Goal: Information Seeking & Learning: Find specific fact

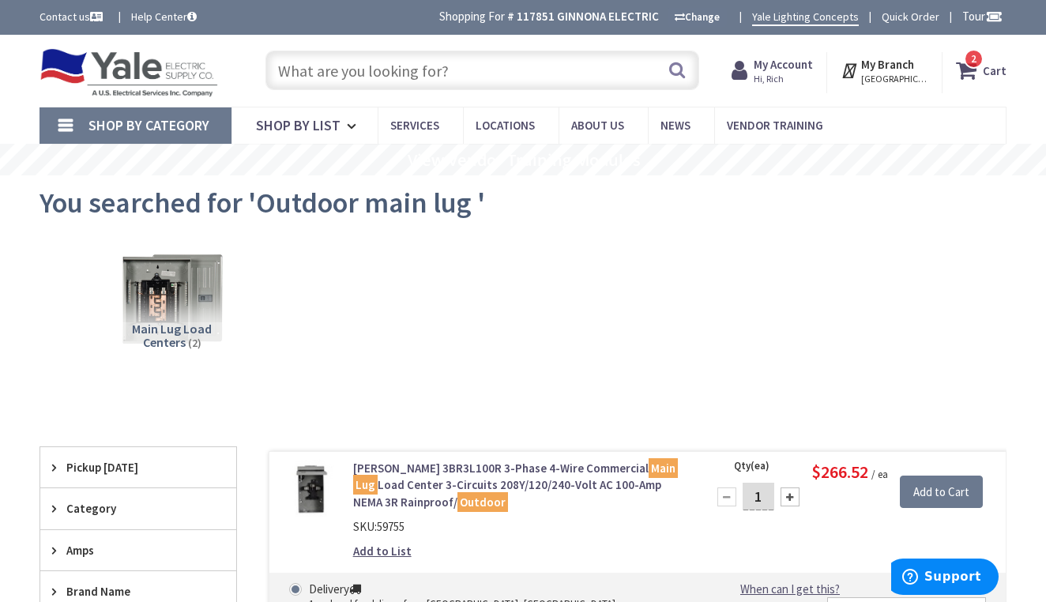
click at [557, 62] on input "text" at bounding box center [482, 71] width 434 height 40
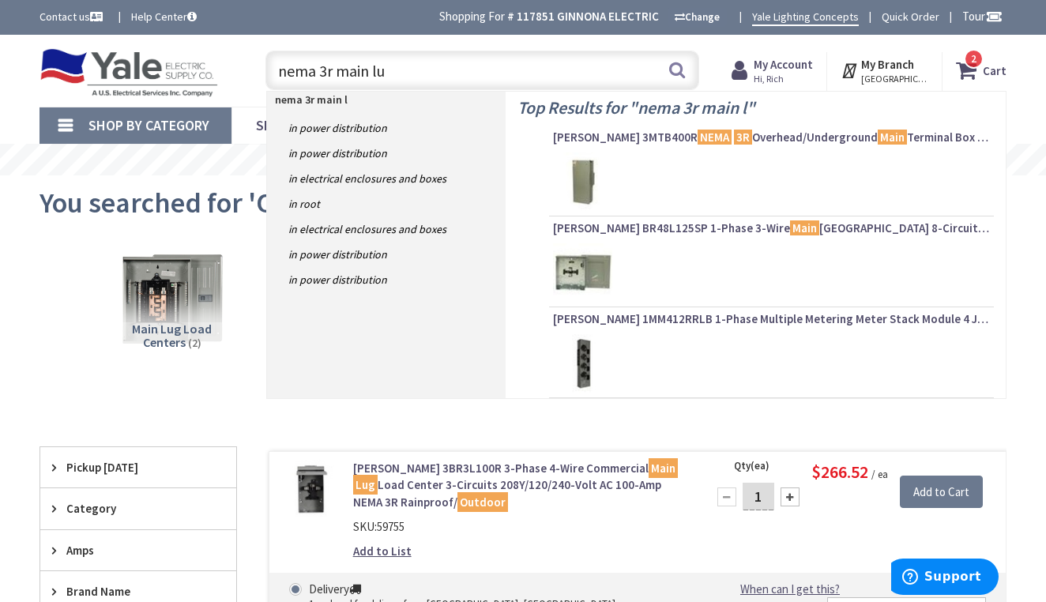
type input "nema 3r main lug"
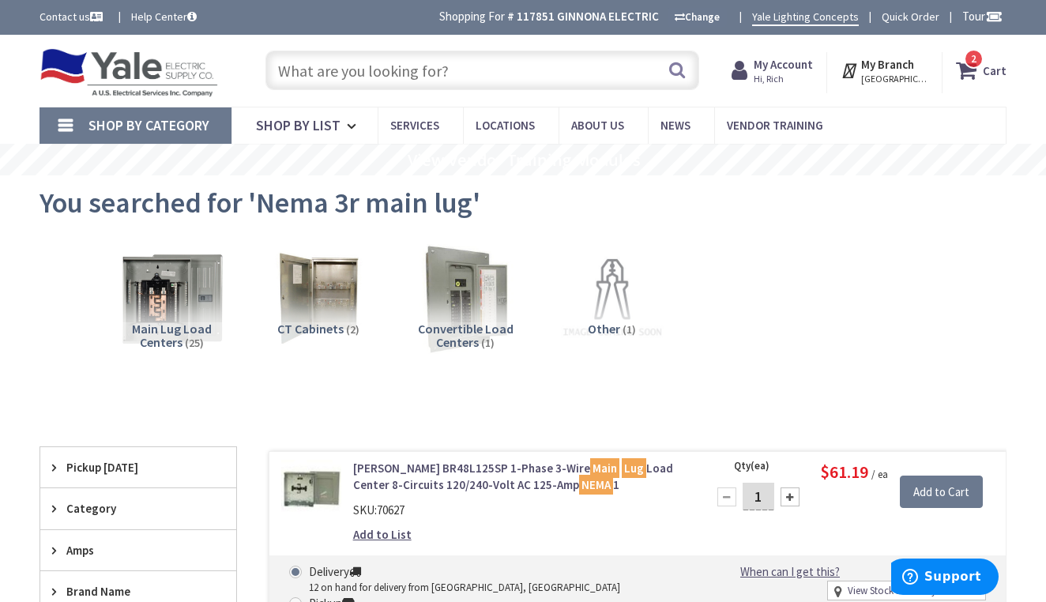
click at [488, 77] on input "text" at bounding box center [482, 71] width 434 height 40
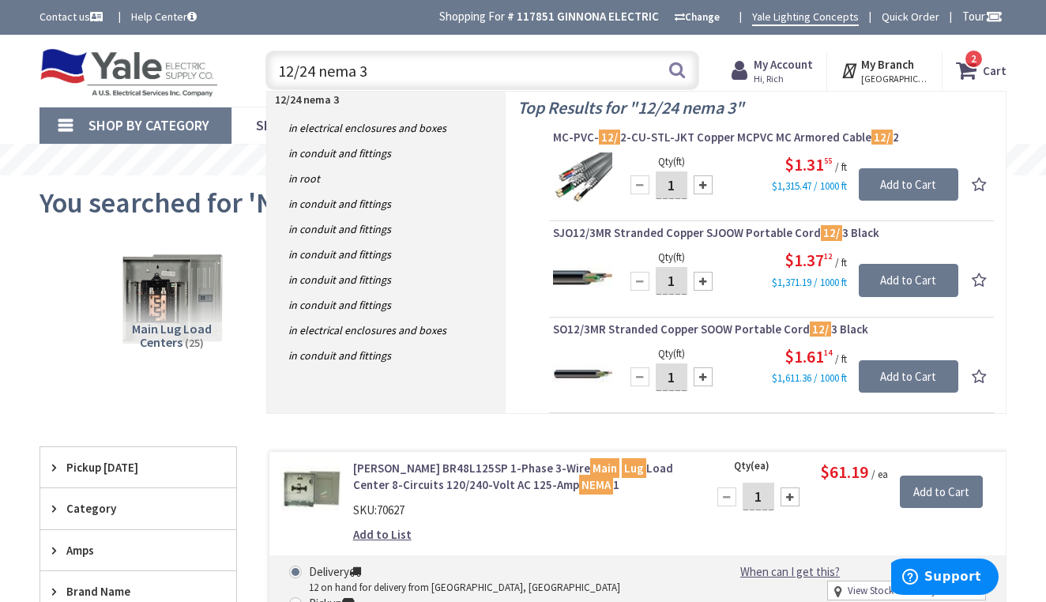
type input "12/24 nema 3r"
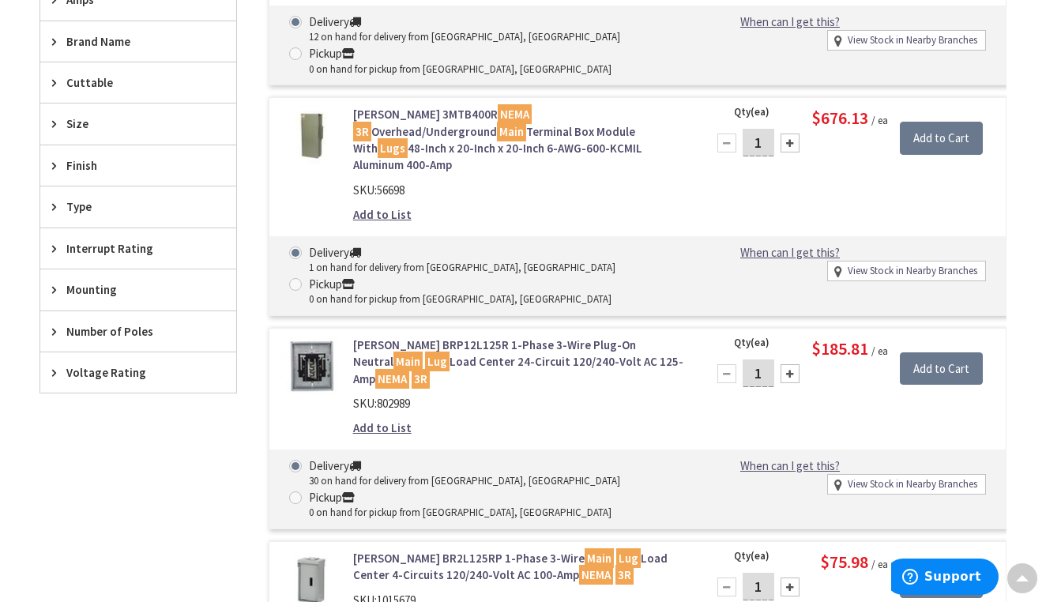
scroll to position [552, 0]
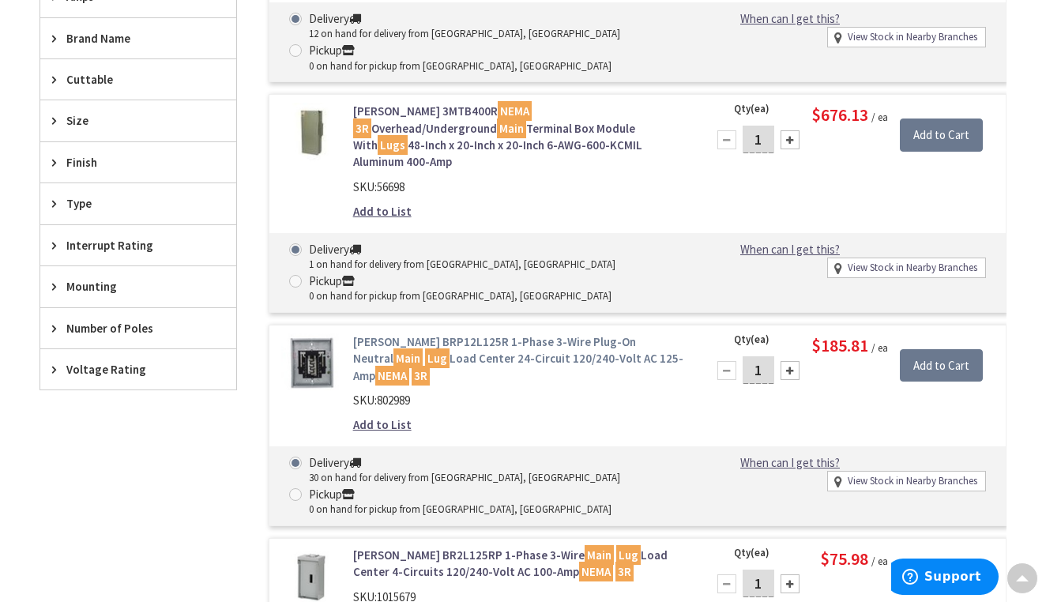
click at [481, 333] on link "Eaton BRP12L125R 1-Phase 3-Wire Plug-On Neutral Main Lug Load Center 24-Circuit…" at bounding box center [520, 358] width 334 height 51
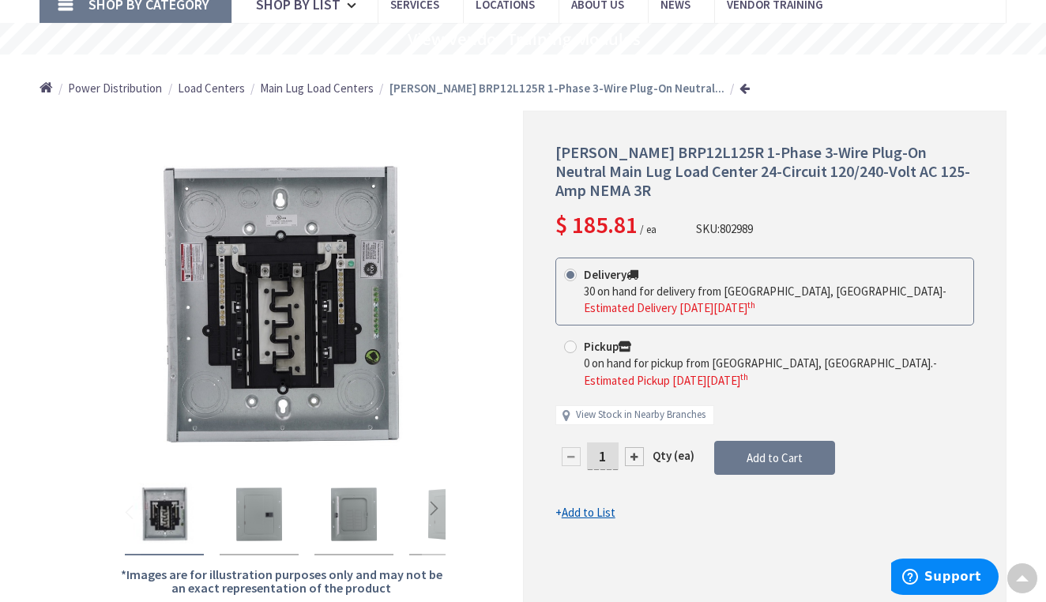
scroll to position [121, 0]
